Goal: Check status: Check status

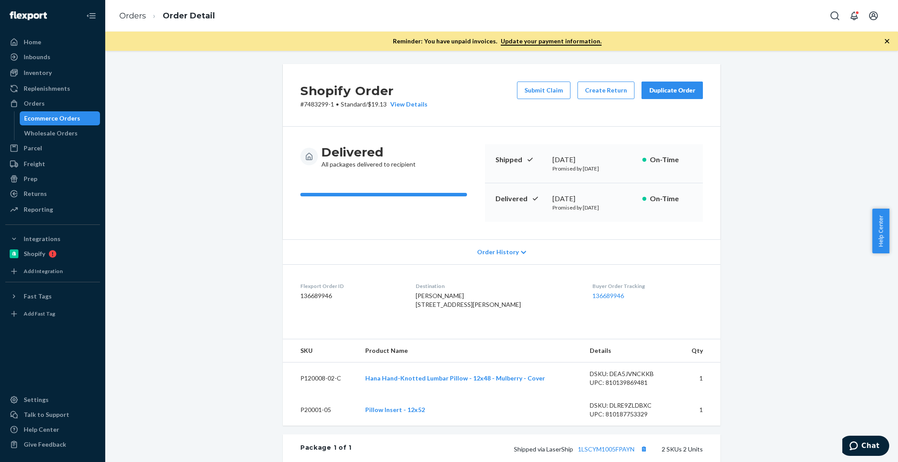
scroll to position [219, 0]
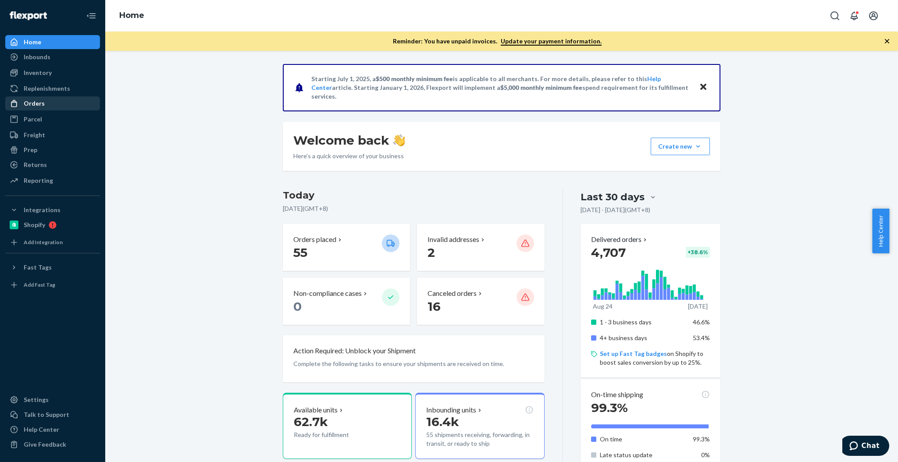
click at [57, 106] on div "Orders" at bounding box center [52, 103] width 93 height 12
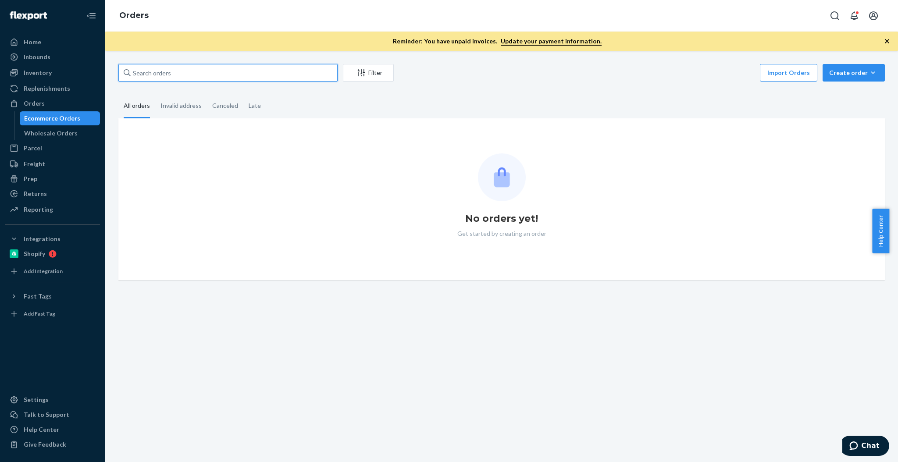
click at [235, 76] on input "text" at bounding box center [227, 73] width 219 height 18
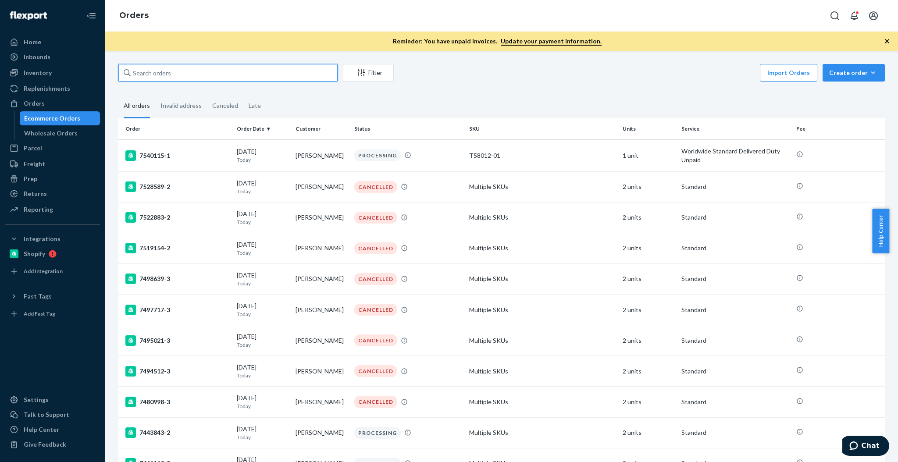
paste input "[DATE][PERSON_NAME]"
type input "[DATE][PERSON_NAME]"
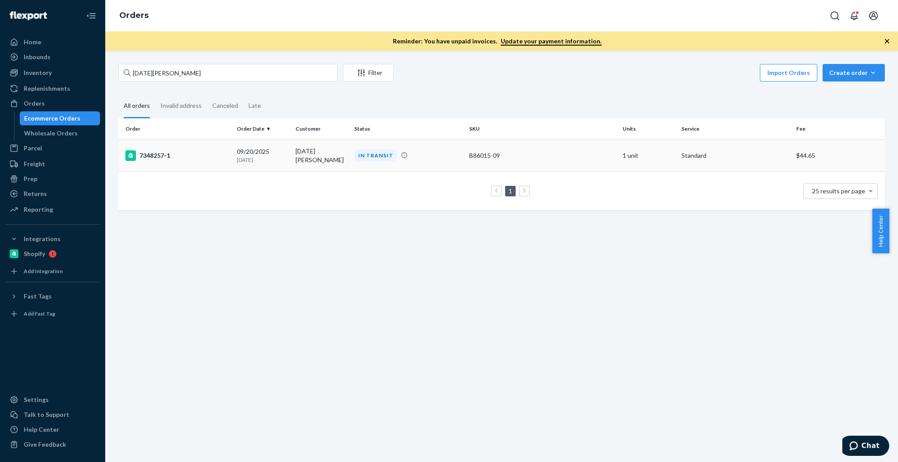
click at [168, 158] on div "7348257-1" at bounding box center [177, 155] width 104 height 11
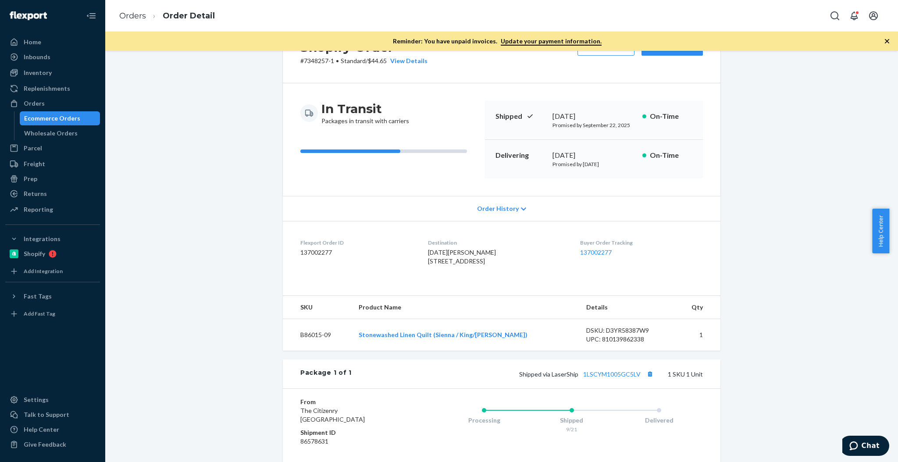
scroll to position [39, 0]
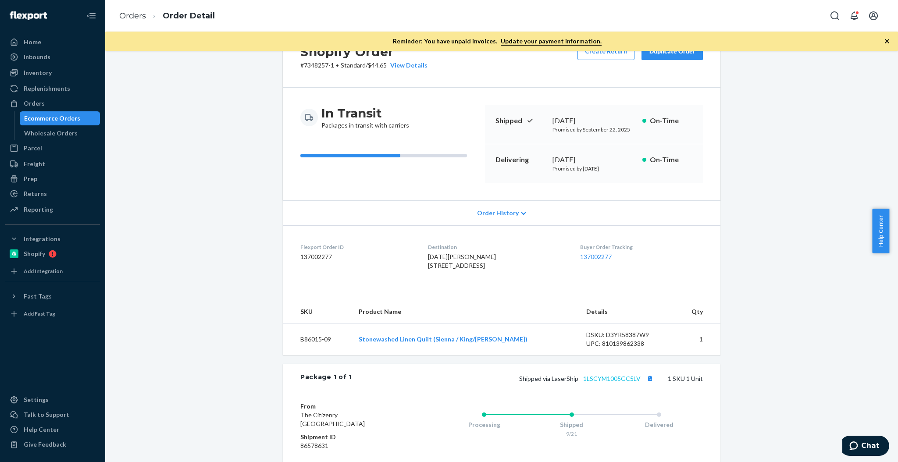
click at [621, 384] on div "Shipped via LaserShip 1LSCYM1005GC5LV 1 SKU 1 Unit" at bounding box center [527, 378] width 351 height 11
click at [620, 383] on link "1LSCYM1005GC5LV" at bounding box center [611, 378] width 57 height 7
